Goal: Task Accomplishment & Management: Manage account settings

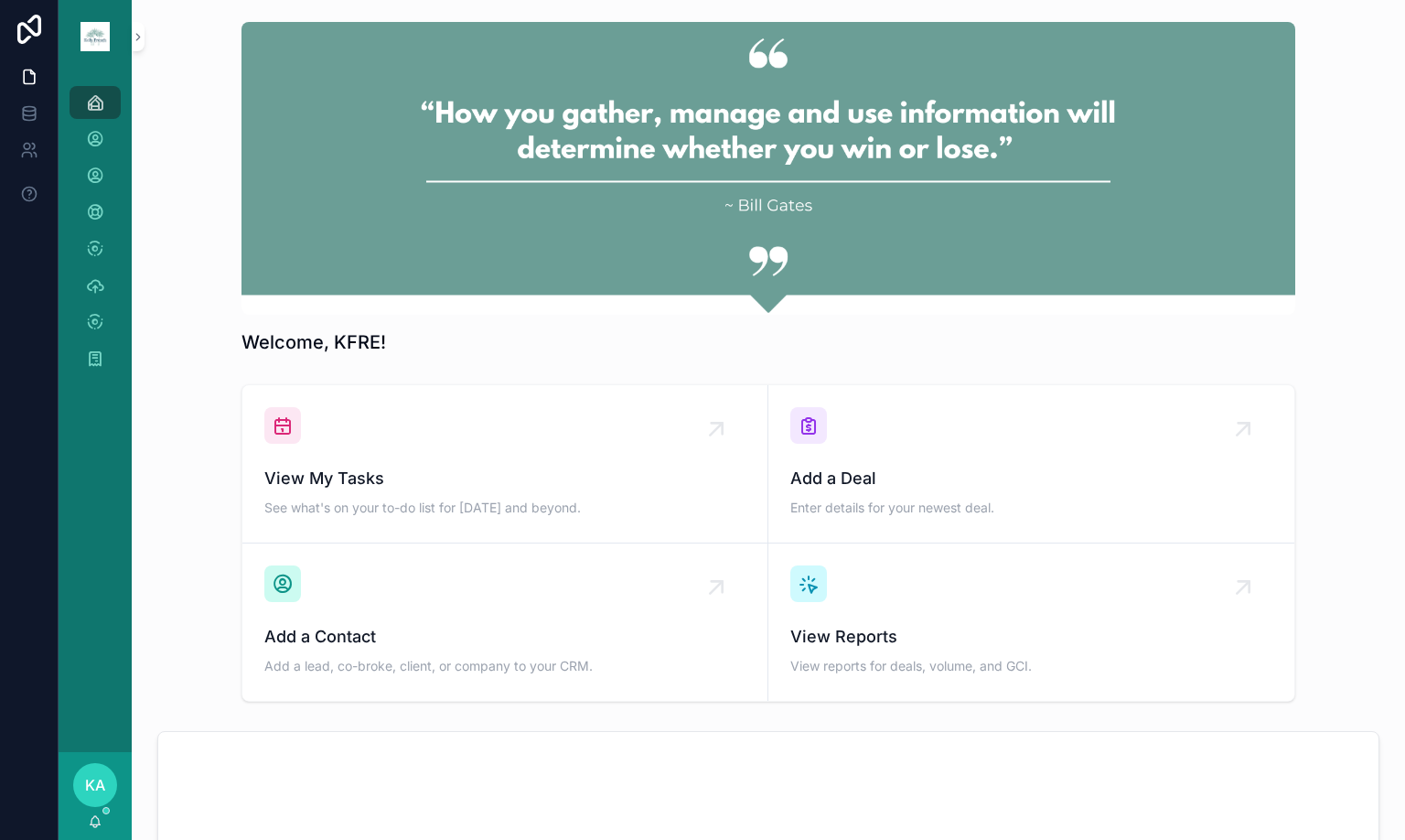
click at [1306, 187] on div "Welcome, KFRE!" at bounding box center [768, 189] width 1244 height 348
click at [110, 780] on div "KA" at bounding box center [95, 784] width 44 height 44
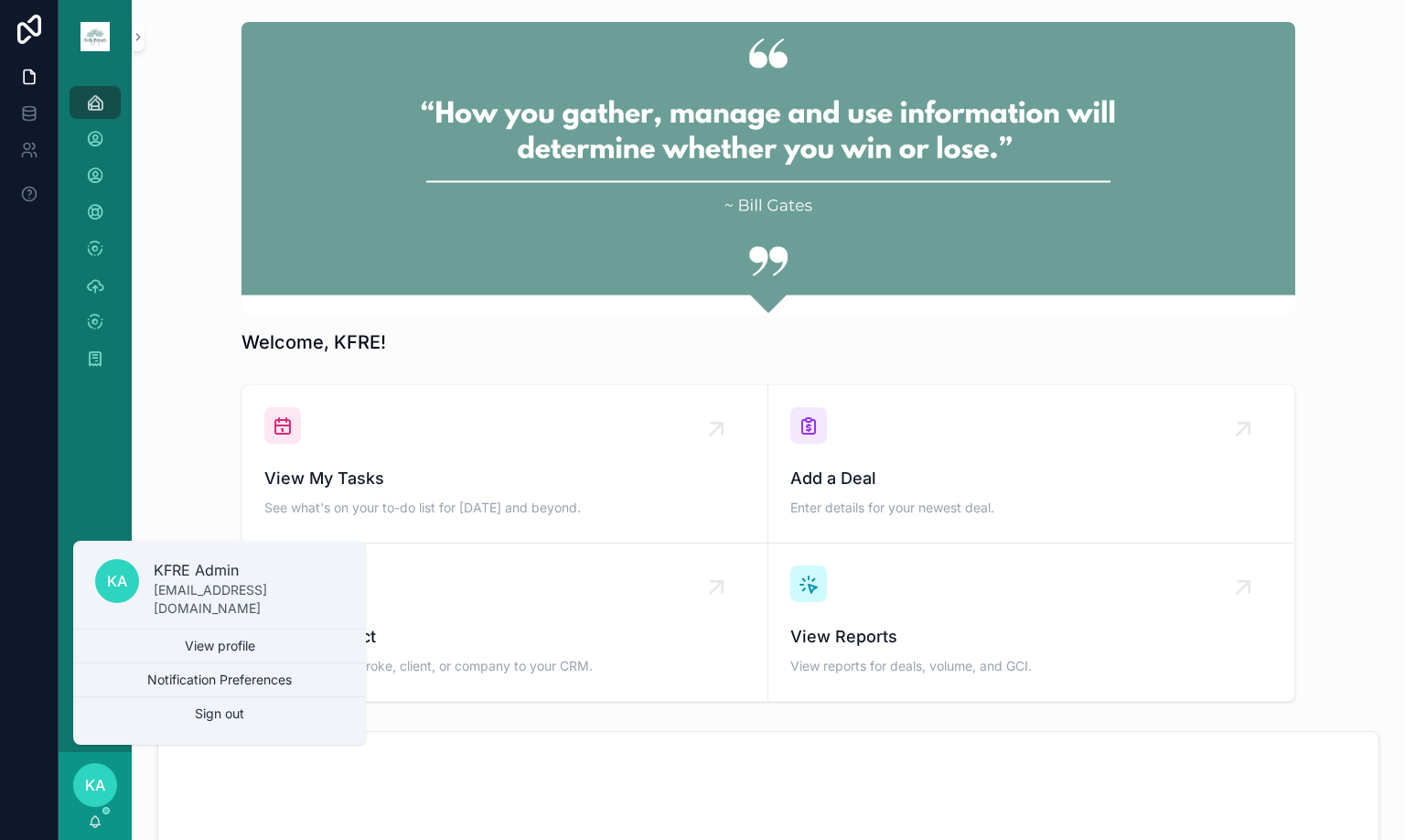
click at [101, 778] on span "KA" at bounding box center [95, 784] width 20 height 22
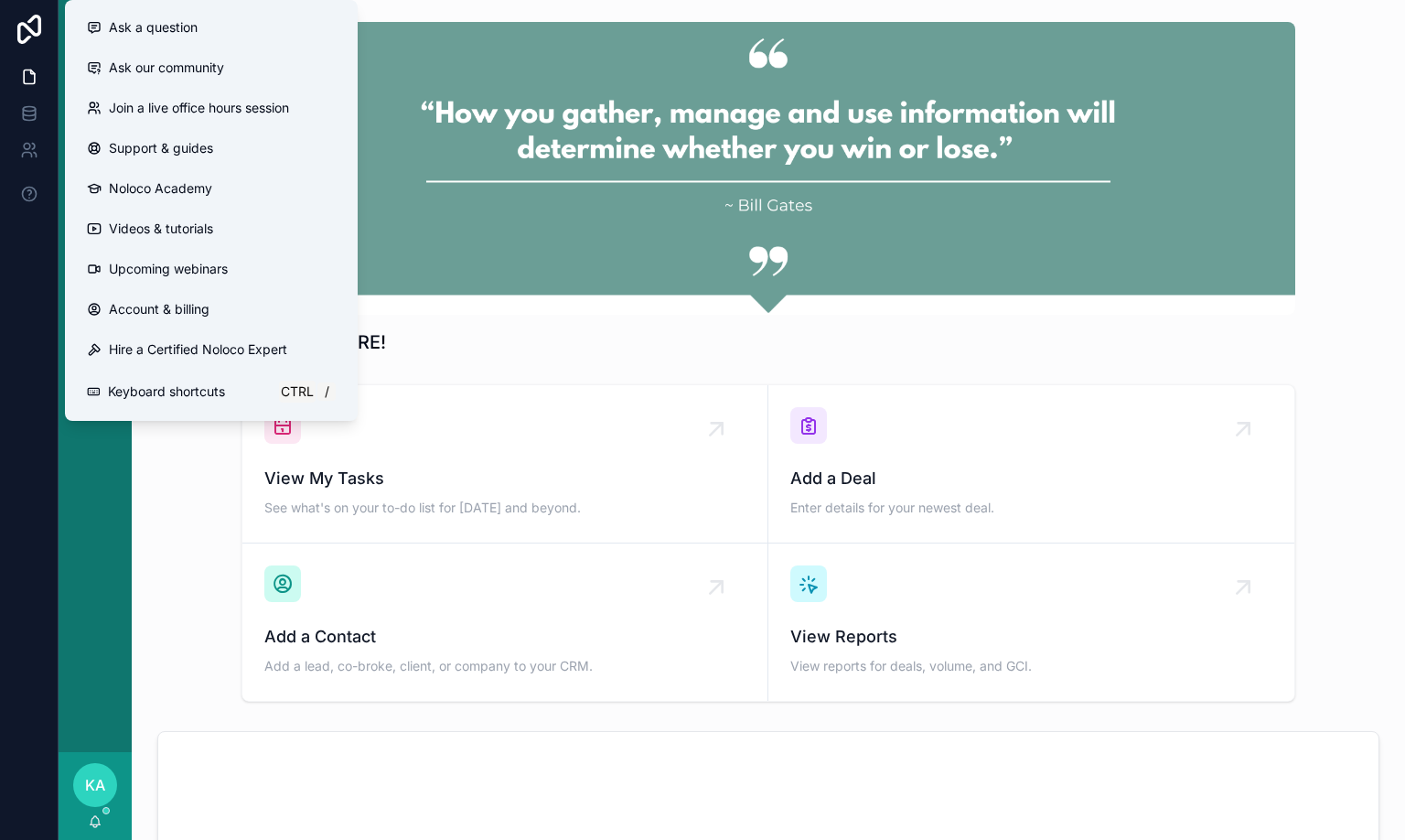
click at [166, 308] on span "Account & billing" at bounding box center [159, 309] width 100 height 18
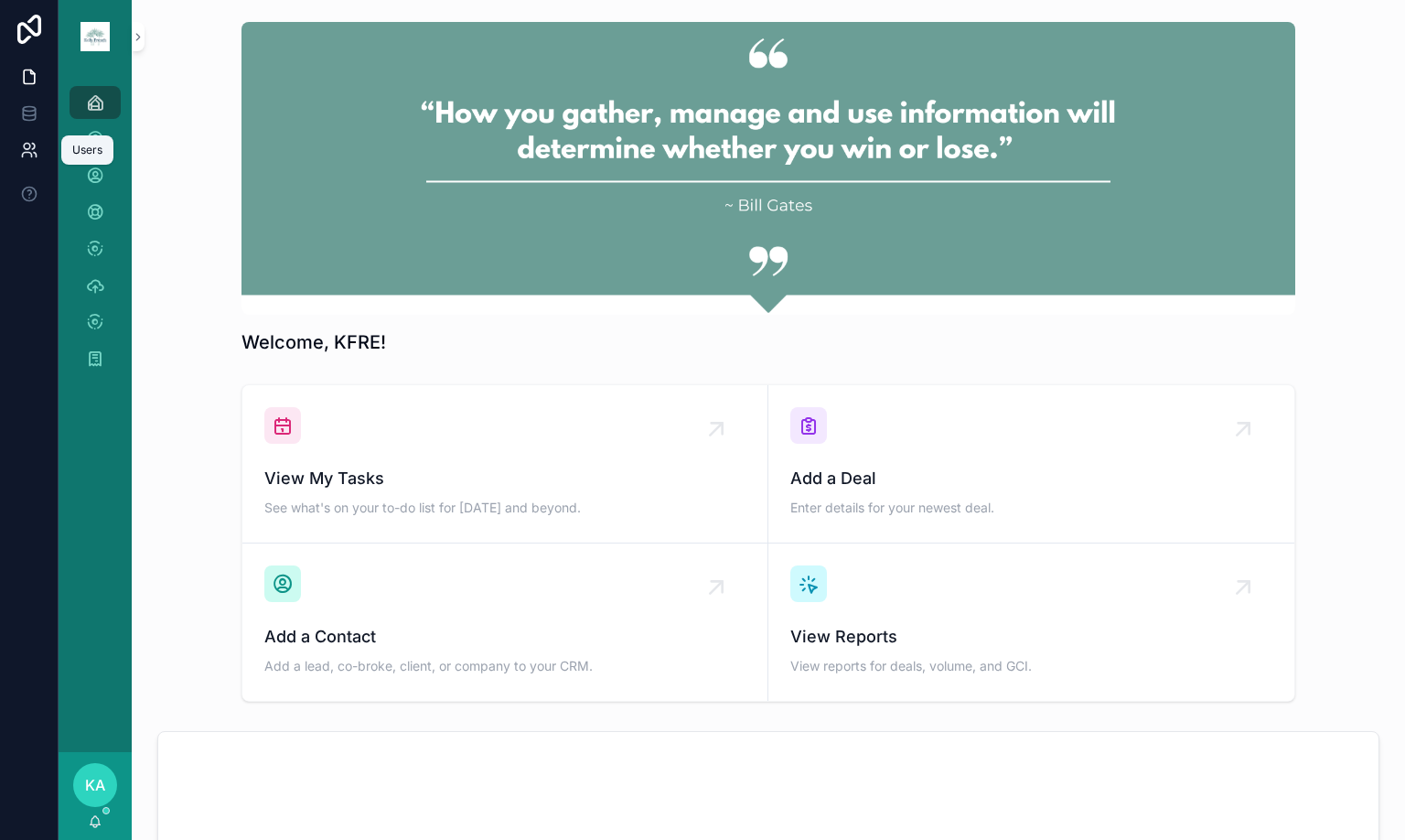
click at [17, 138] on link at bounding box center [29, 150] width 58 height 37
